Goal: Task Accomplishment & Management: Use online tool/utility

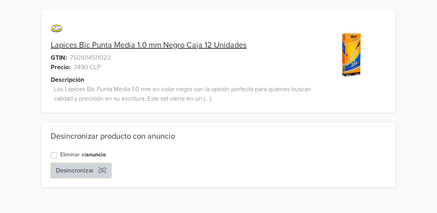
click at [63, 168] on button "Desincronizar" at bounding box center [81, 170] width 61 height 15
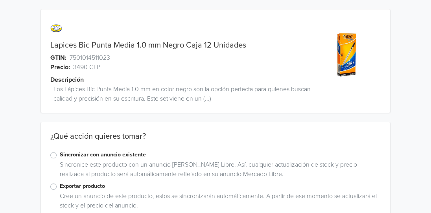
click at [60, 153] on label "Sincronizar con anuncio existente" at bounding box center [220, 155] width 321 height 9
click at [0, 0] on input "Sincronizar con anuncio existente" at bounding box center [0, 0] width 0 height 0
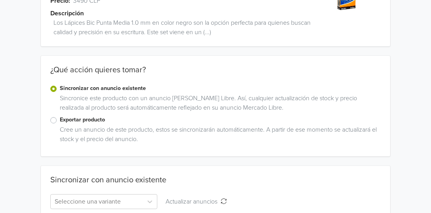
scroll to position [106, 0]
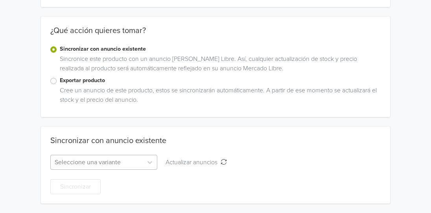
click at [92, 162] on div "Seleccione una variante" at bounding box center [103, 162] width 107 height 15
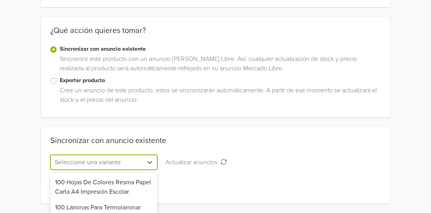
scroll to position [184, 0]
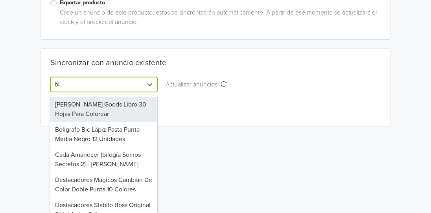
type input "bic"
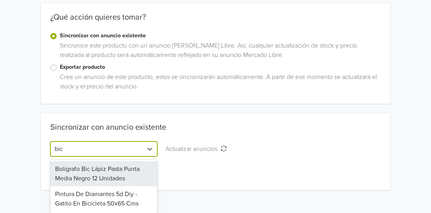
click at [131, 174] on div "Boligrafo Bic Lápiz Pasta Punta Media Negro 12 Unidades" at bounding box center [103, 173] width 107 height 25
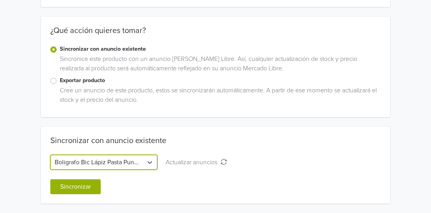
click at [214, 136] on div "Sincronizar con anuncio existente" at bounding box center [215, 145] width 330 height 19
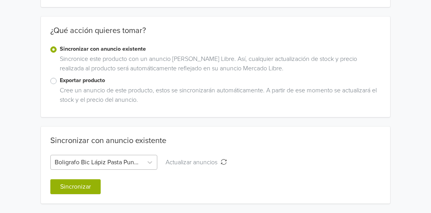
click at [109, 158] on div "Boligrafo Bic Lápiz Pasta Punta Media Negro 12 Unidades" at bounding box center [103, 162] width 107 height 15
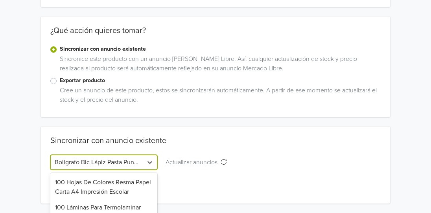
scroll to position [184, 0]
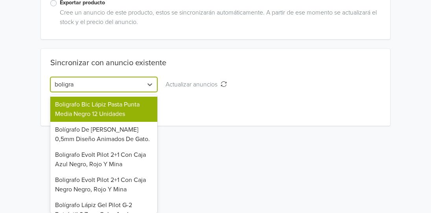
type input "boligraf"
click at [131, 113] on div "Boligrafo Bic Lápiz Pasta Punta Media Negro 12 Unidades" at bounding box center [103, 109] width 107 height 25
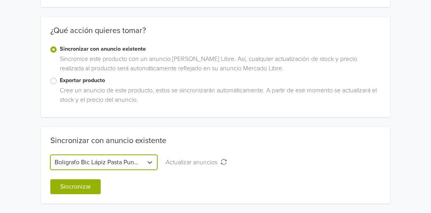
scroll to position [106, 0]
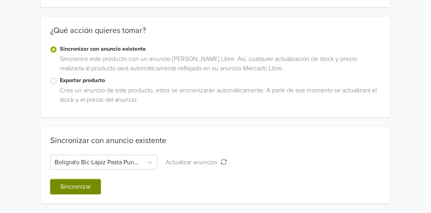
click at [84, 187] on button "Sincronizar" at bounding box center [75, 186] width 50 height 15
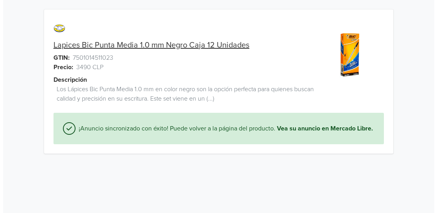
scroll to position [0, 0]
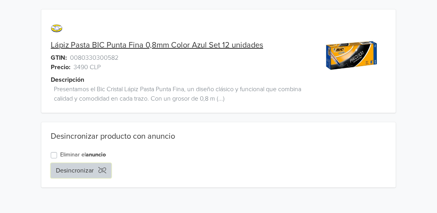
click at [84, 173] on button "Desincronizar" at bounding box center [81, 170] width 61 height 15
